Goal: Find specific fact: Find specific fact

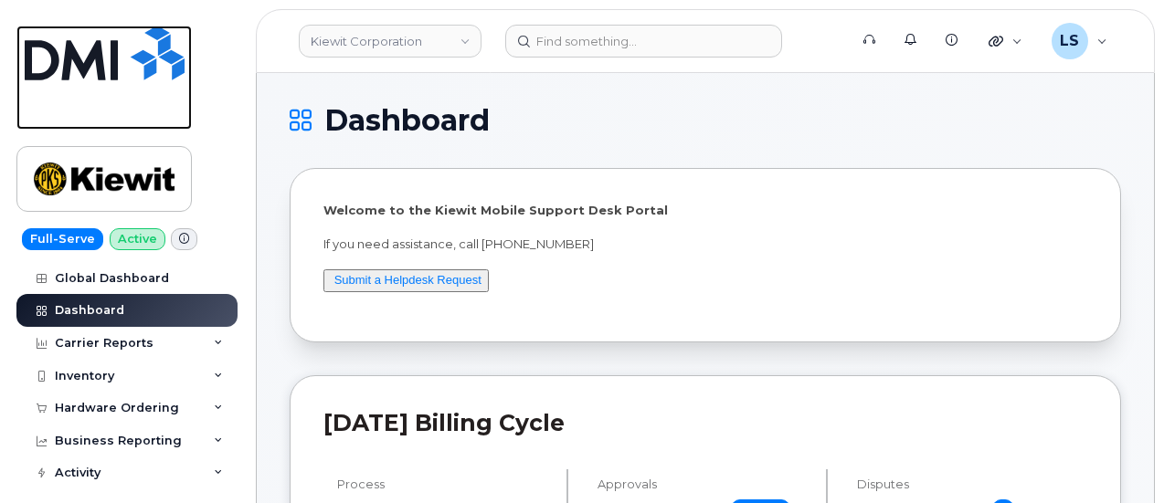
click at [83, 113] on link at bounding box center [103, 78] width 175 height 104
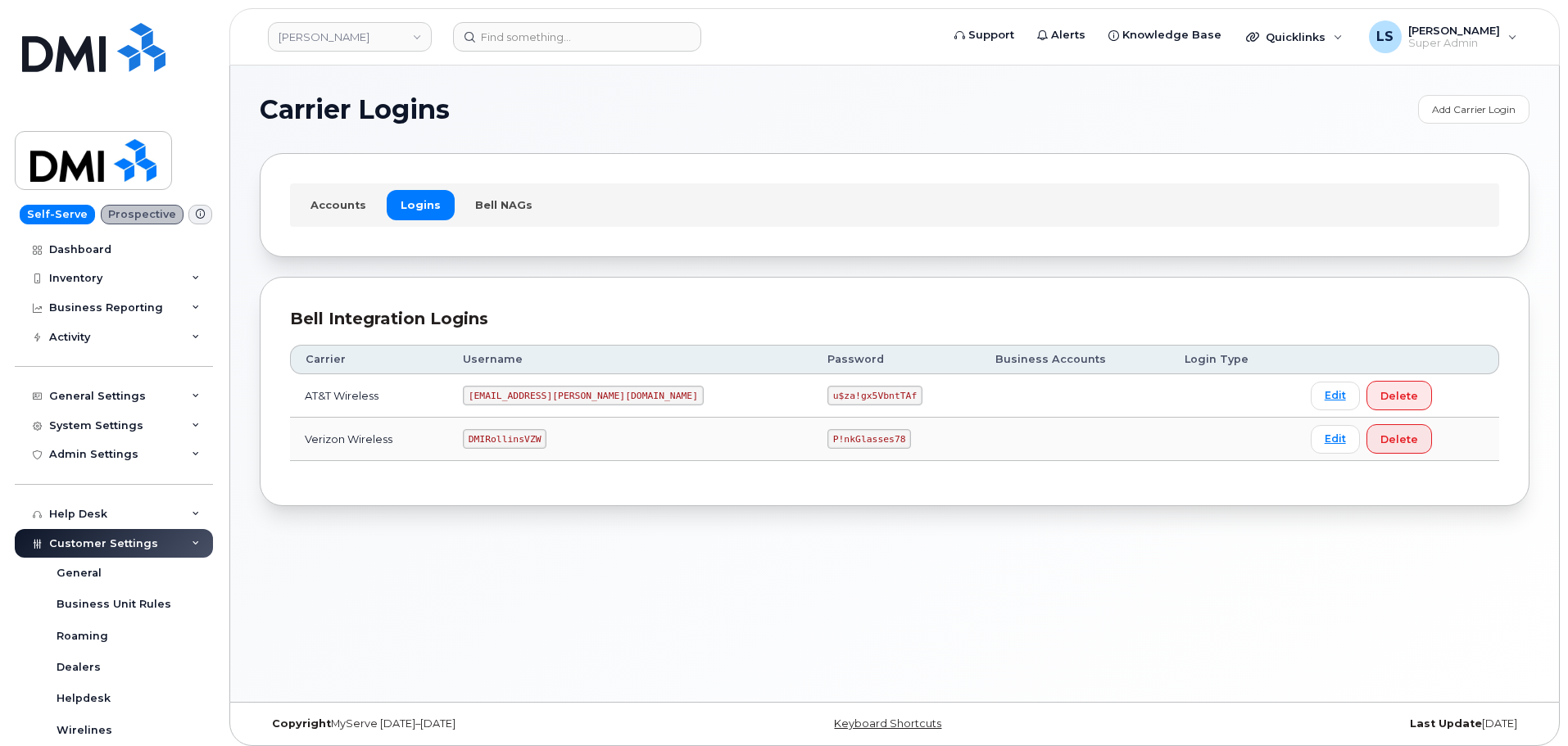
click at [827, 391] on code "u$za!gx5VbntTAf" at bounding box center [875, 395] width 95 height 20
click at [827, 392] on code "u$za!gx5VbntTAf" at bounding box center [875, 395] width 95 height 20
click at [827, 395] on code "u$za!gx5VbntTAf" at bounding box center [875, 395] width 95 height 20
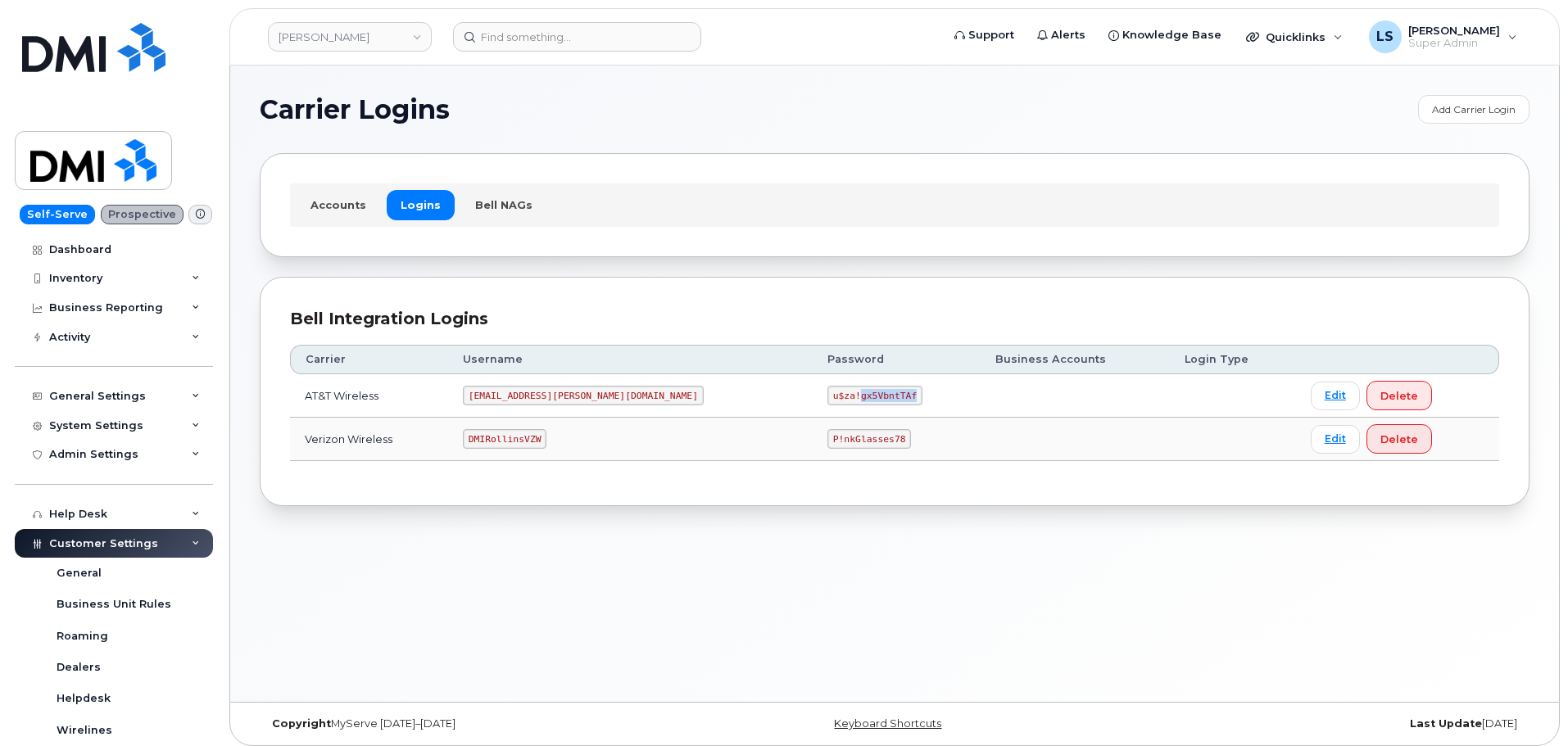
click at [827, 395] on code "u$za!gx5VbntTAf" at bounding box center [875, 395] width 95 height 20
click at [827, 395] on code "u$za!gx5VbntTAf" at bounding box center [875, 395] width 95 height 20
click at [720, 325] on div "Bell Integration Logins" at bounding box center [894, 319] width 1209 height 23
